Goal: Information Seeking & Learning: Find specific fact

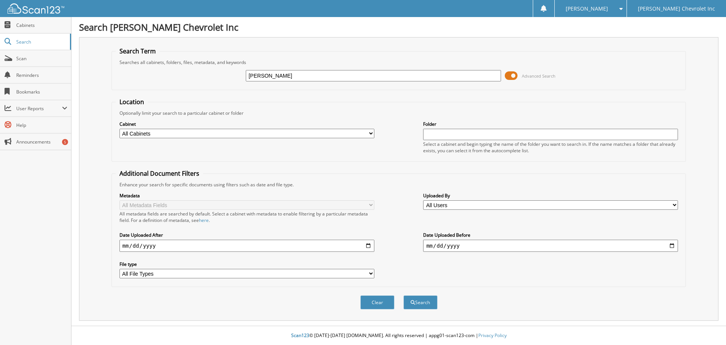
type input "[PERSON_NAME]"
click at [515, 75] on span at bounding box center [511, 75] width 13 height 11
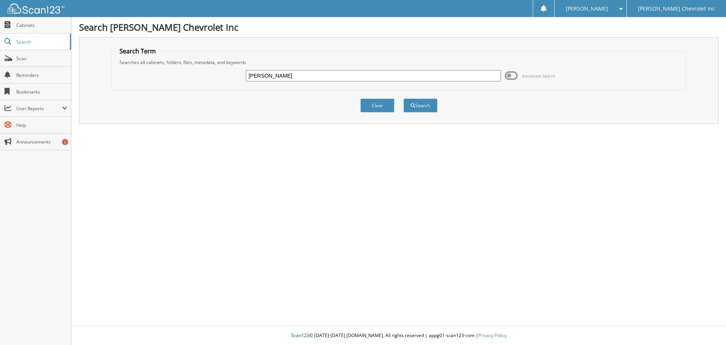
click at [512, 73] on span at bounding box center [511, 75] width 13 height 11
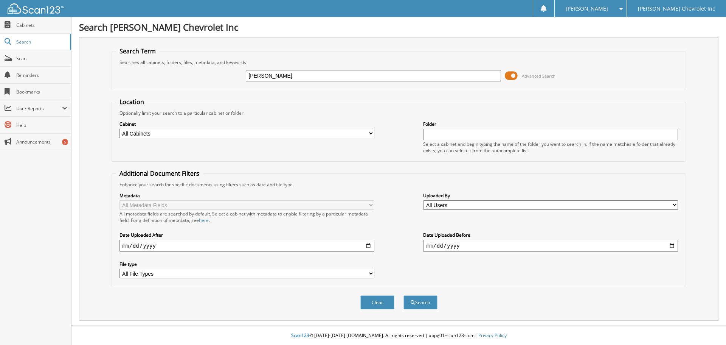
drag, startPoint x: 372, startPoint y: 132, endPoint x: 359, endPoint y: 134, distance: 12.7
click at [372, 132] on select "All Cabinets ACCOUNTS PAYABLE AUDIT AUTOMATE SERVICE RO CAR DEALS CDK SERVICE R…" at bounding box center [247, 133] width 255 height 9
select select "19507"
click at [120, 129] on select "All Cabinets ACCOUNTS PAYABLE AUDIT AUTOMATE SERVICE RO CAR DEALS CDK SERVICE R…" at bounding box center [247, 133] width 255 height 9
click at [412, 303] on span "submit" at bounding box center [413, 302] width 5 height 5
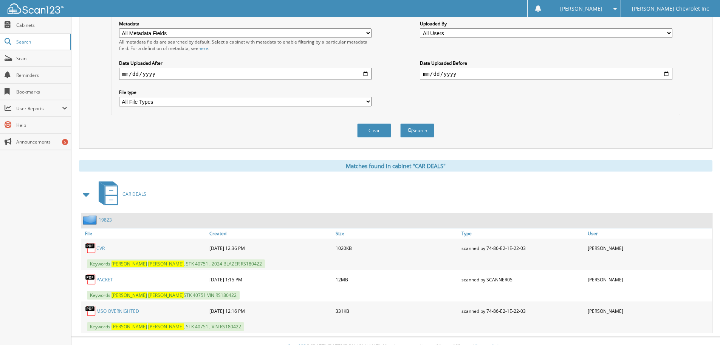
scroll to position [183, 0]
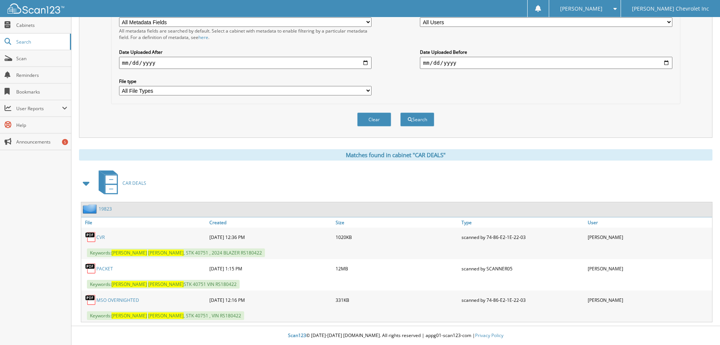
click at [106, 267] on link "PACKET" at bounding box center [104, 268] width 17 height 6
